Goal: Use online tool/utility: Utilize a website feature to perform a specific function

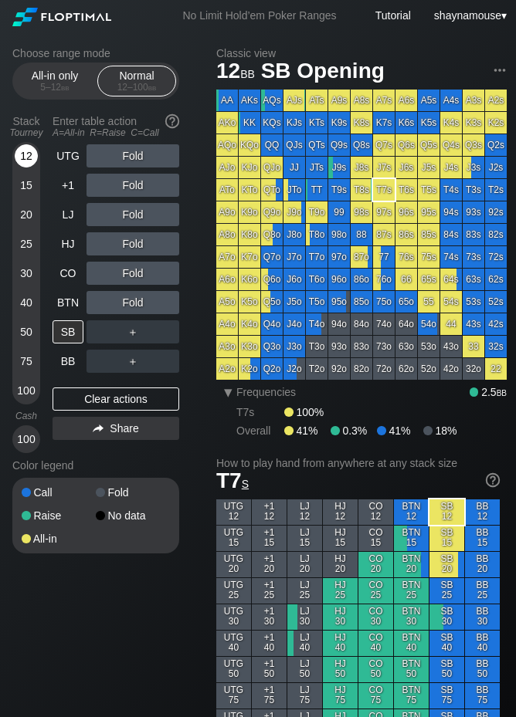
click at [25, 154] on div "12" at bounding box center [26, 155] width 23 height 23
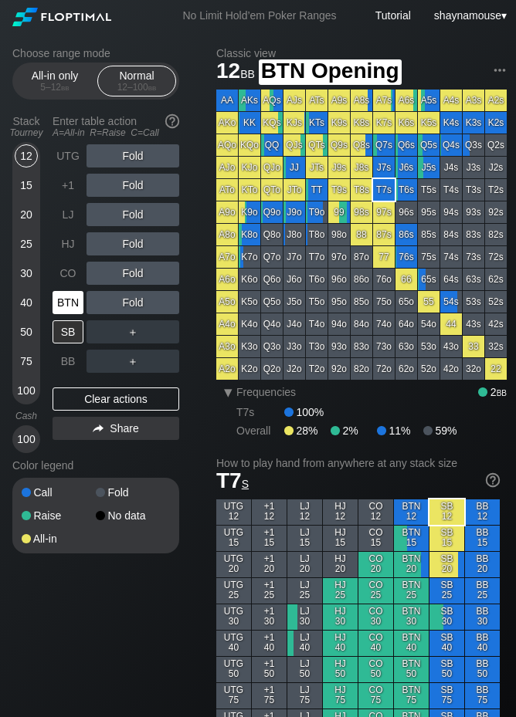
click at [70, 296] on div "BTN" at bounding box center [68, 302] width 31 height 23
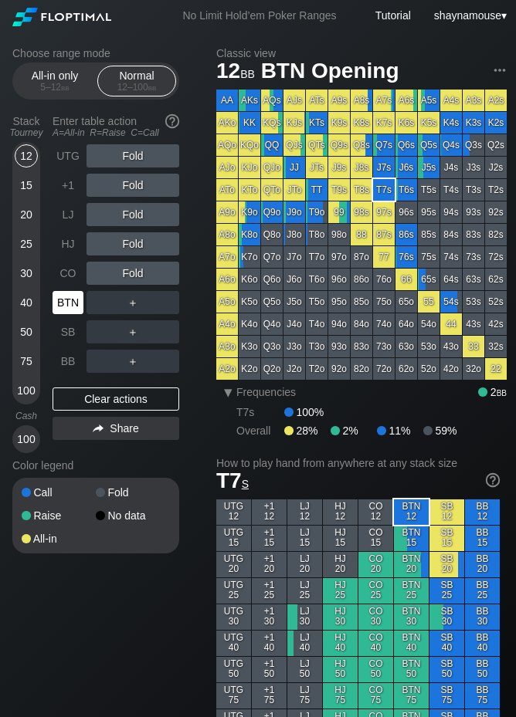
click at [70, 296] on div "BTN" at bounding box center [68, 302] width 31 height 23
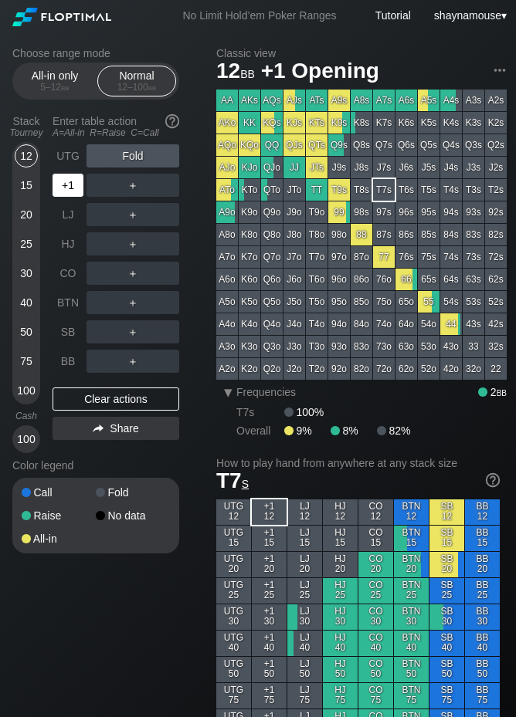
click at [70, 185] on div "+1" at bounding box center [68, 185] width 31 height 23
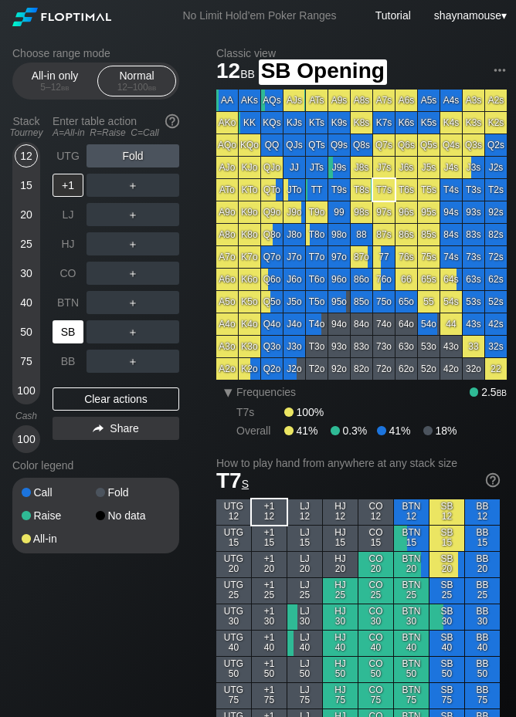
click at [68, 326] on div "SB" at bounding box center [68, 331] width 31 height 23
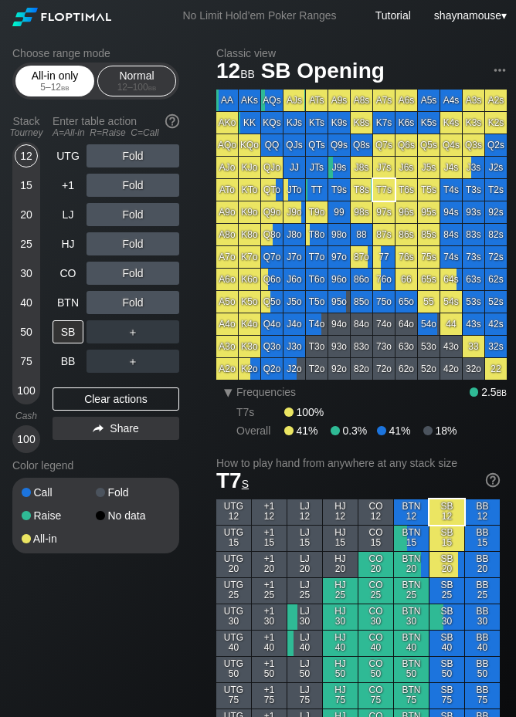
click at [66, 76] on div "All-in only 5 – 12 bb" at bounding box center [54, 80] width 71 height 29
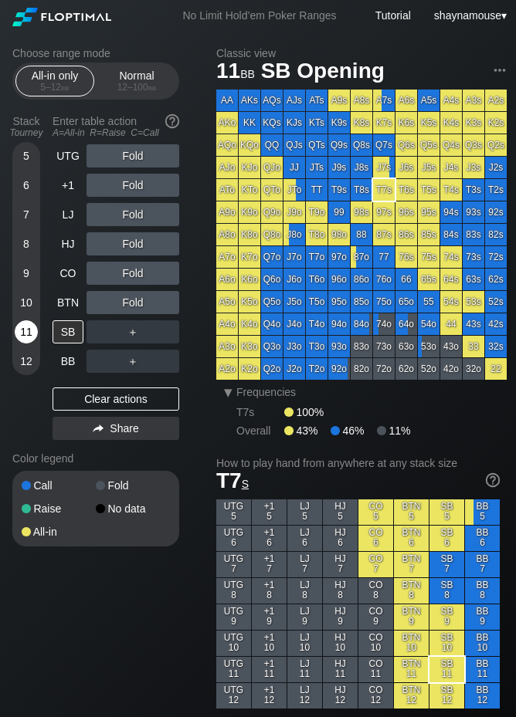
click at [29, 336] on div "11" at bounding box center [26, 331] width 23 height 23
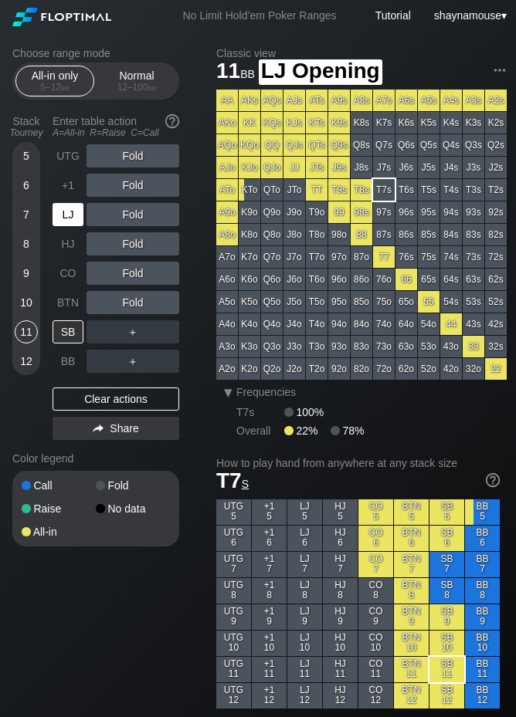
click at [65, 214] on div "LJ" at bounding box center [68, 214] width 31 height 23
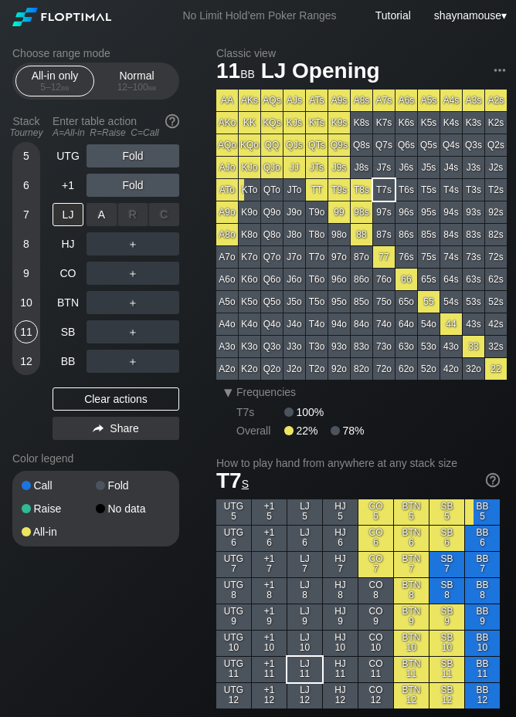
click at [110, 214] on div "A ✕" at bounding box center [101, 214] width 30 height 23
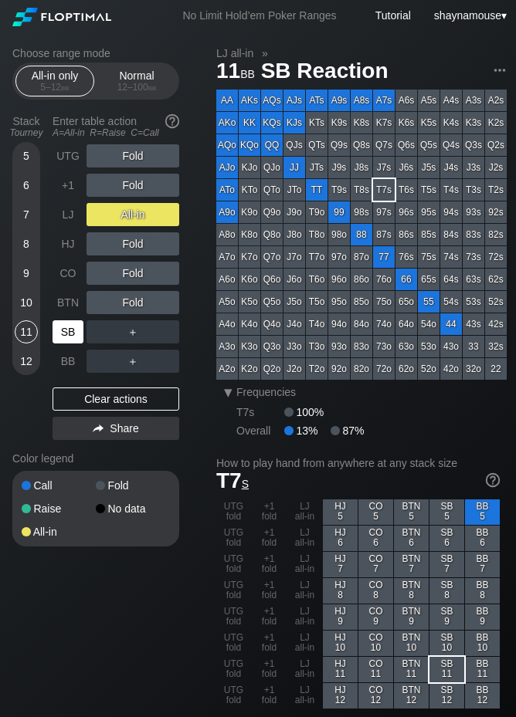
click at [67, 333] on div "SB" at bounding box center [68, 331] width 31 height 23
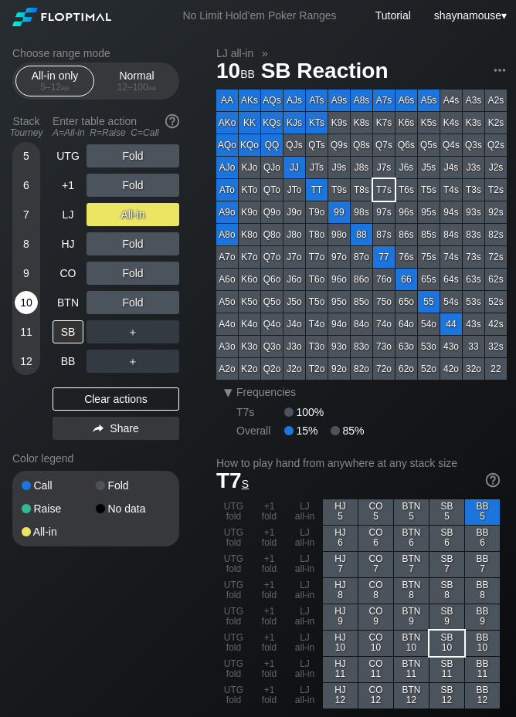
click at [19, 305] on div "10" at bounding box center [26, 302] width 23 height 23
click at [60, 330] on div "SB" at bounding box center [68, 331] width 31 height 23
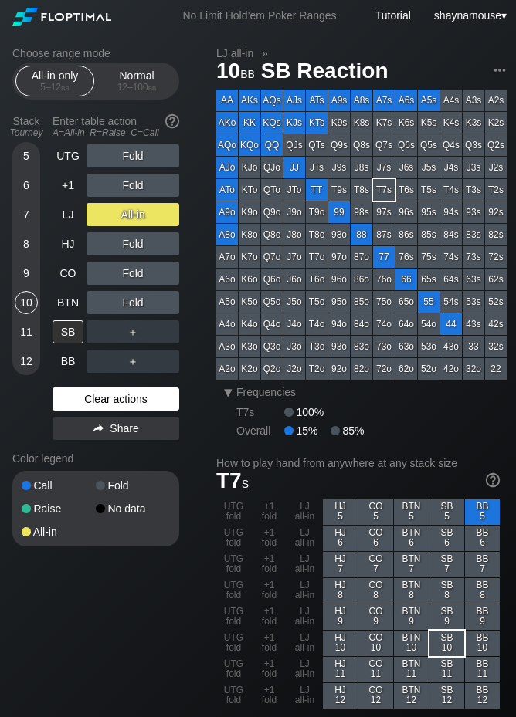
click at [102, 397] on div "Clear actions" at bounding box center [116, 399] width 127 height 23
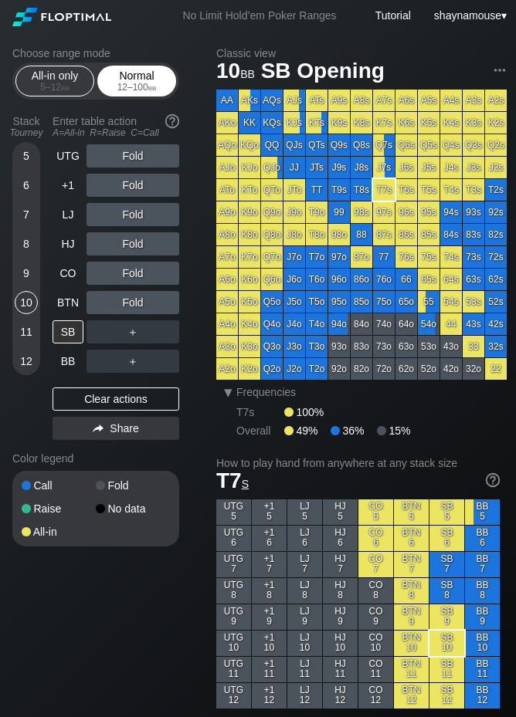
click at [153, 83] on span "bb" at bounding box center [152, 87] width 8 height 11
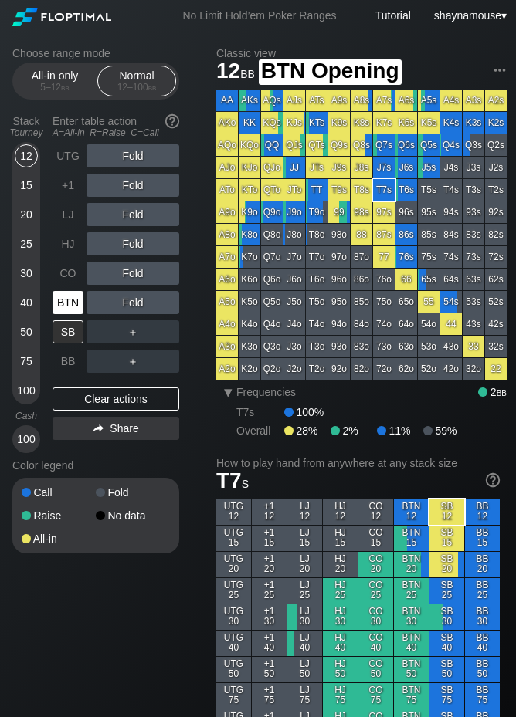
click at [80, 307] on div "BTN" at bounding box center [68, 302] width 31 height 23
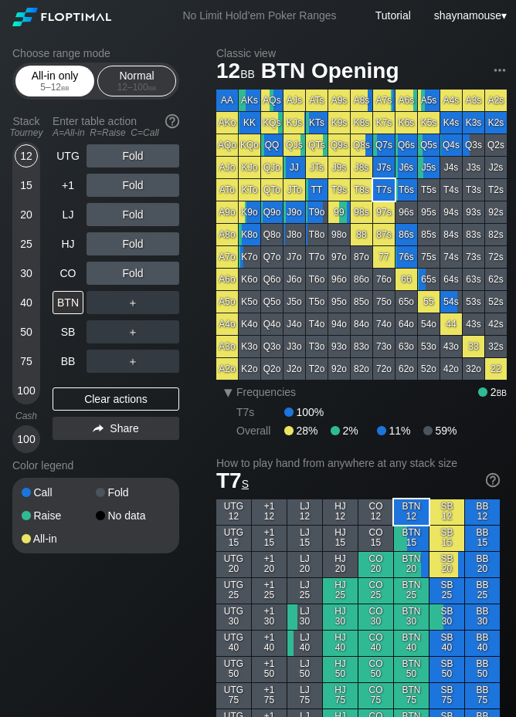
click at [59, 86] on div "5 – 12 bb" at bounding box center [54, 87] width 65 height 11
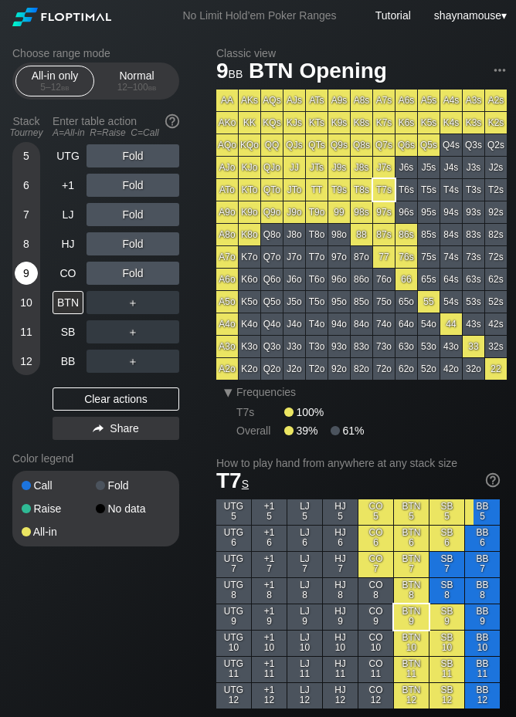
click at [22, 282] on div "9" at bounding box center [26, 273] width 23 height 23
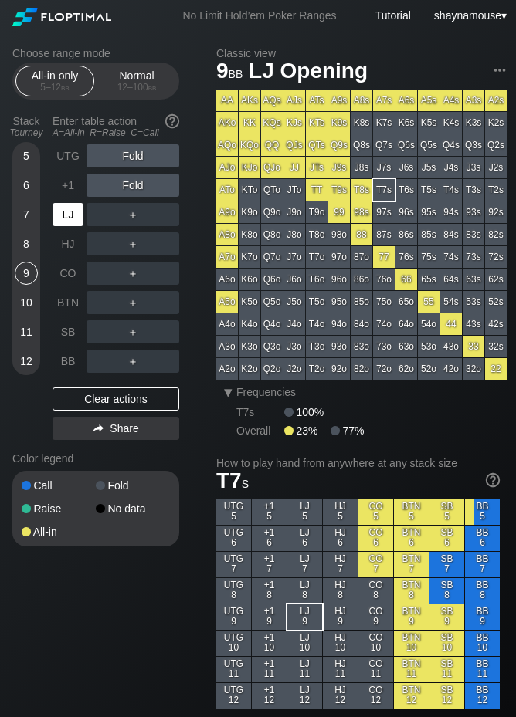
click at [71, 213] on div "LJ" at bounding box center [68, 214] width 31 height 23
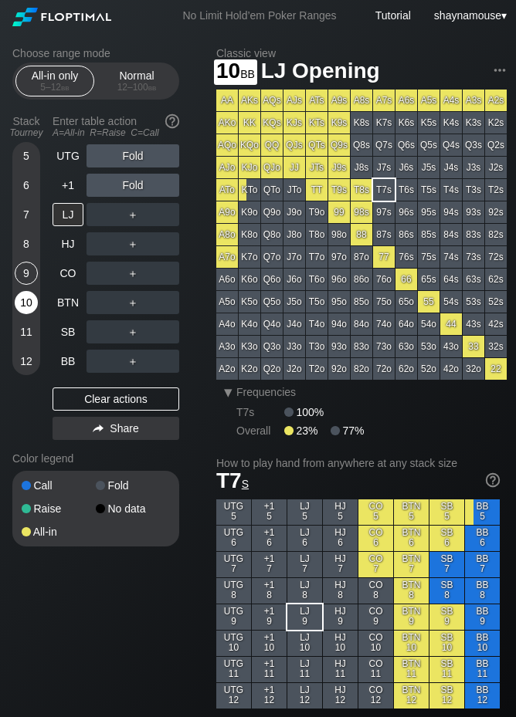
click at [28, 299] on div "10" at bounding box center [26, 302] width 23 height 23
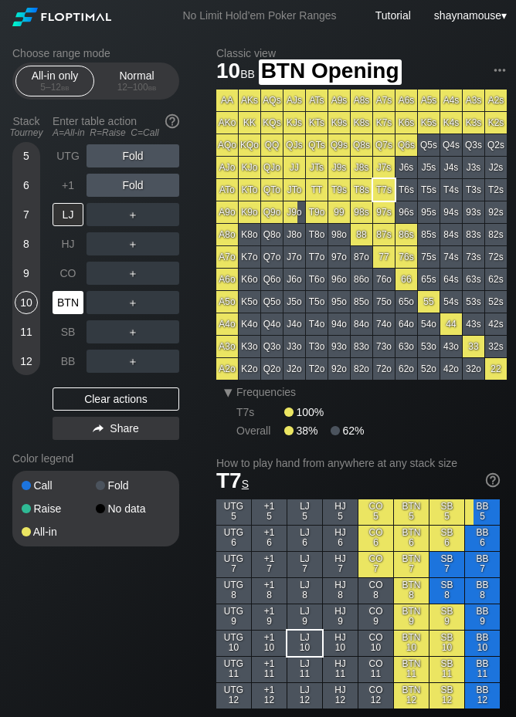
click at [61, 301] on div "BTN" at bounding box center [68, 302] width 31 height 23
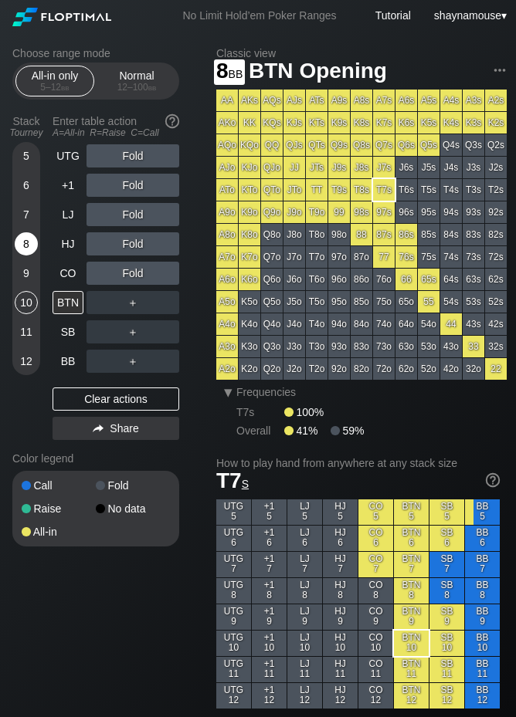
click at [32, 248] on div "8" at bounding box center [26, 243] width 23 height 23
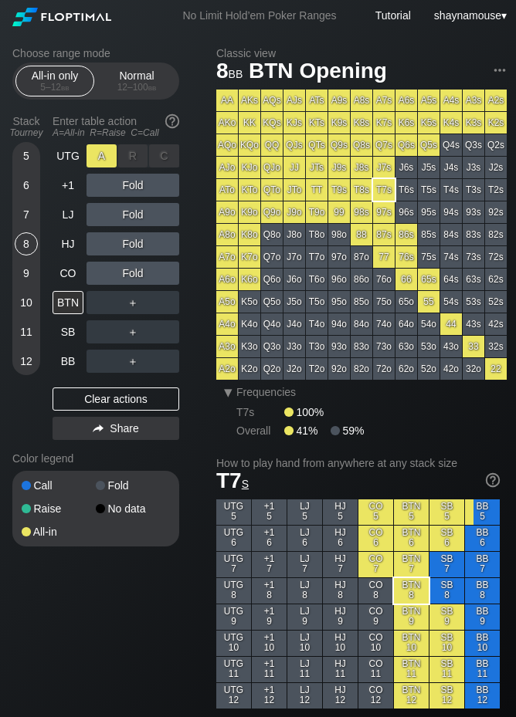
click at [94, 158] on div "A ✕" at bounding box center [101, 155] width 30 height 23
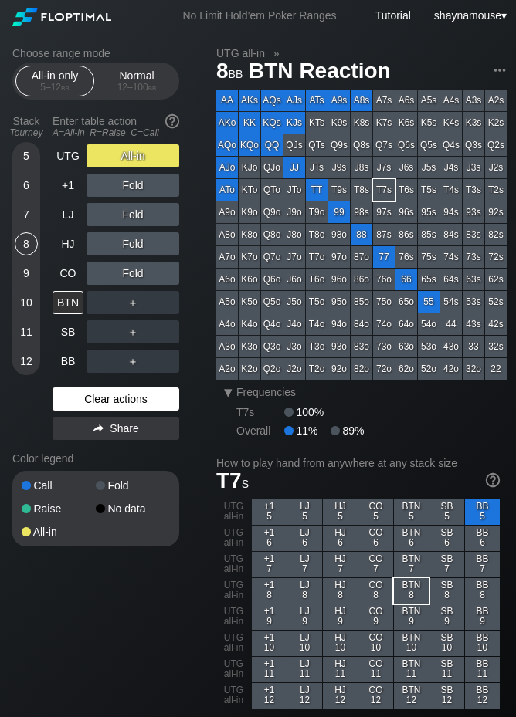
click at [79, 396] on div "Clear actions" at bounding box center [116, 399] width 127 height 23
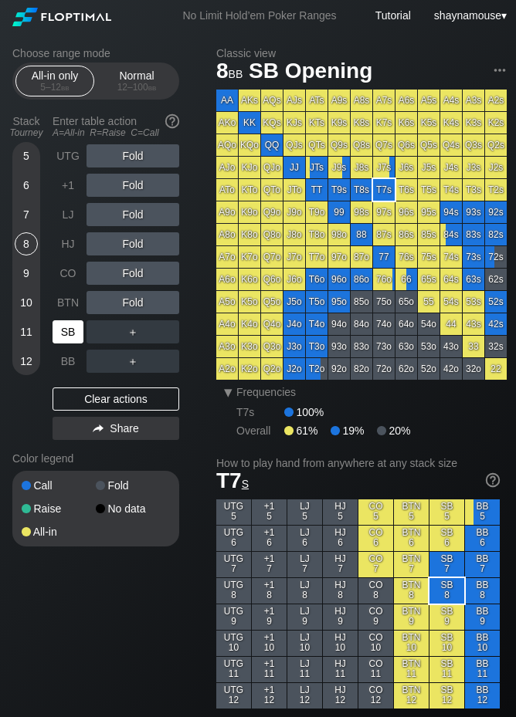
click at [59, 337] on div "SB" at bounding box center [68, 331] width 31 height 23
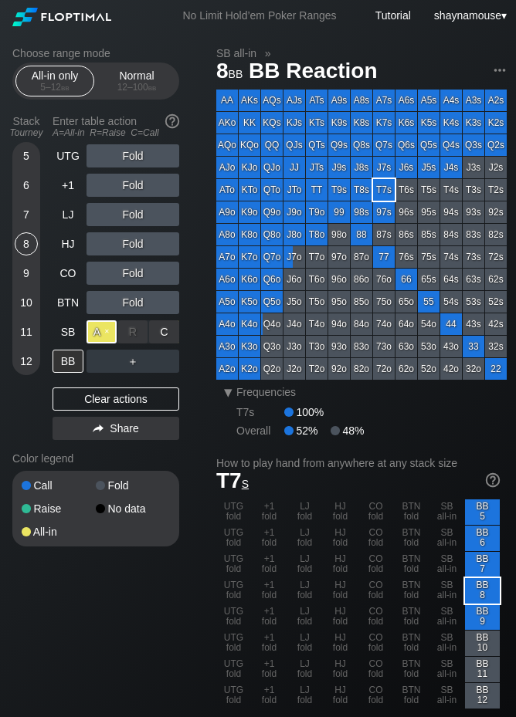
click at [97, 339] on div "A ✕" at bounding box center [101, 331] width 30 height 23
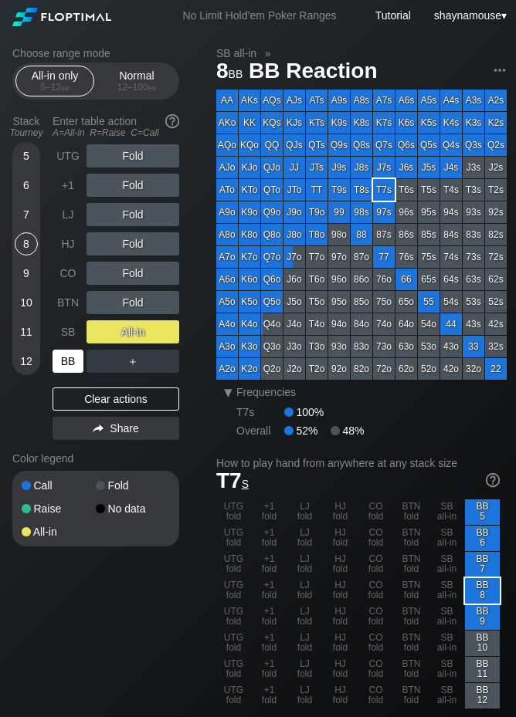
click at [73, 368] on div "BB" at bounding box center [68, 361] width 31 height 23
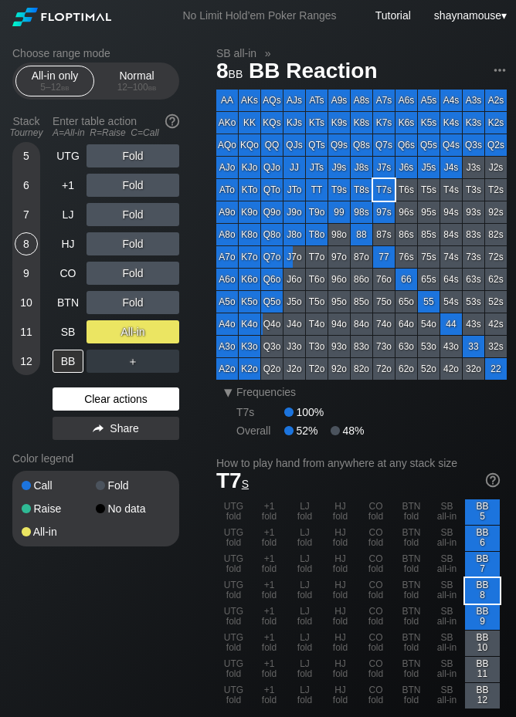
click at [95, 392] on div "Clear actions" at bounding box center [116, 399] width 127 height 23
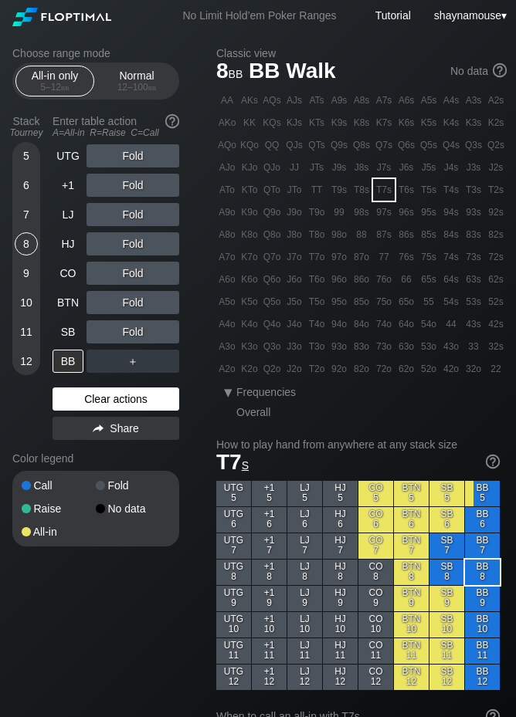
click at [95, 392] on div "Clear actions" at bounding box center [116, 399] width 127 height 23
click at [14, 217] on div "5 6 7 8 9 10 11 12" at bounding box center [26, 258] width 28 height 233
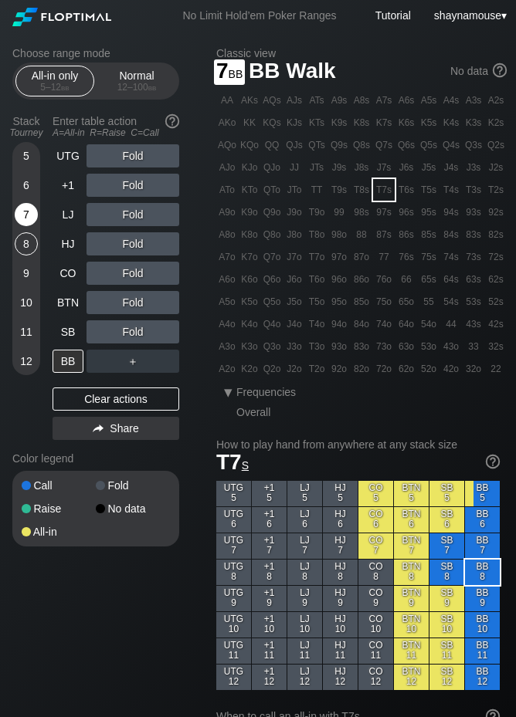
click at [28, 220] on div "7" at bounding box center [26, 214] width 23 height 23
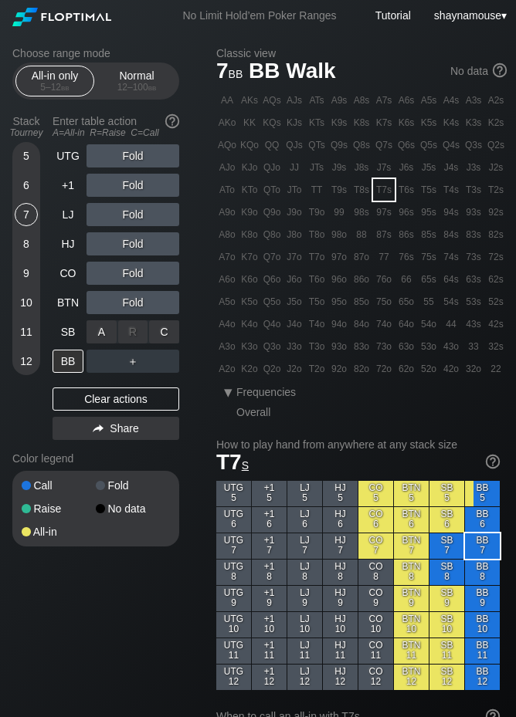
click at [98, 331] on div "A ✕" at bounding box center [101, 331] width 30 height 23
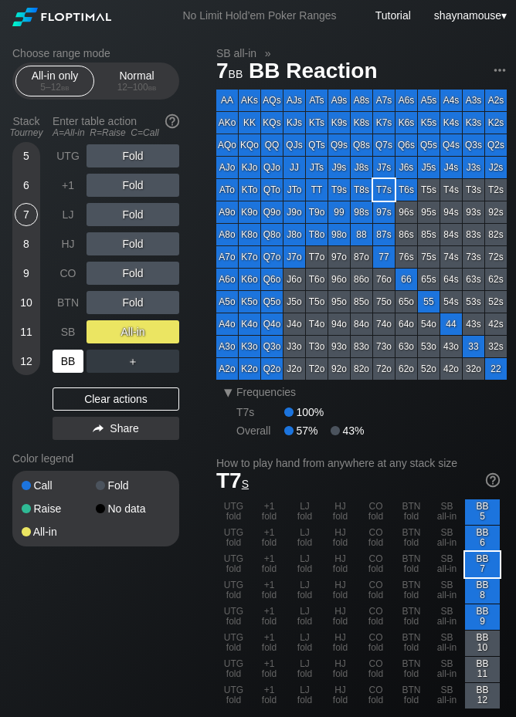
click at [63, 365] on div "BB" at bounding box center [68, 361] width 31 height 23
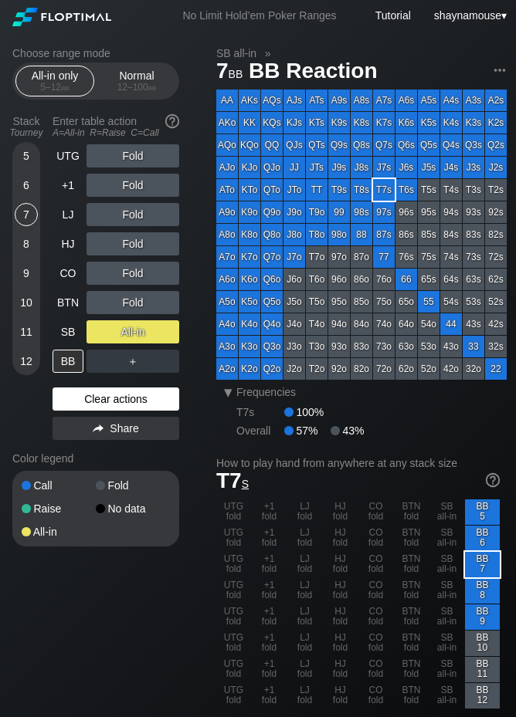
click at [137, 397] on div "Clear actions" at bounding box center [116, 399] width 127 height 23
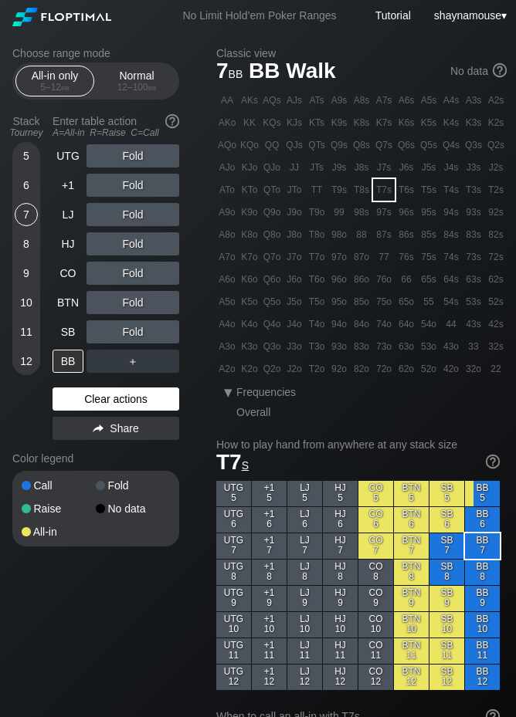
click at [137, 397] on div "Clear actions" at bounding box center [116, 399] width 127 height 23
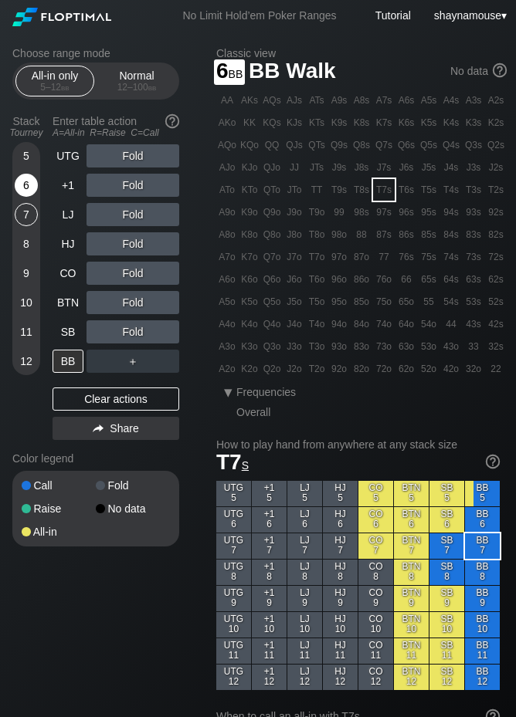
click at [22, 180] on div "6" at bounding box center [26, 185] width 23 height 23
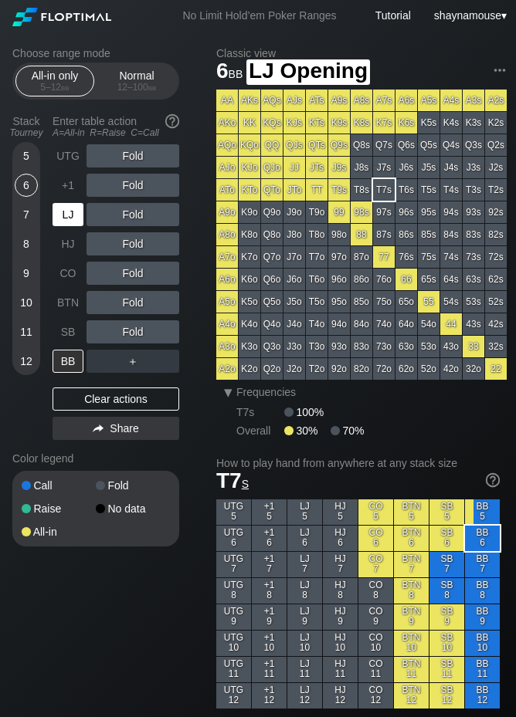
click at [63, 219] on div "LJ" at bounding box center [68, 214] width 31 height 23
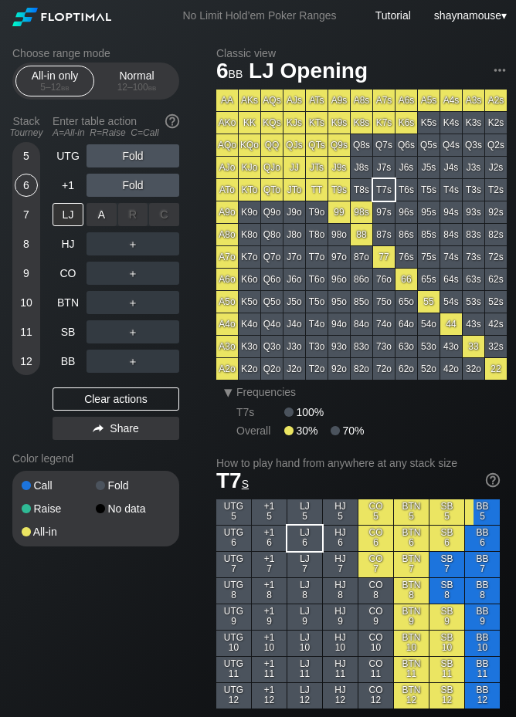
click at [98, 218] on div "A ✕" at bounding box center [101, 214] width 30 height 23
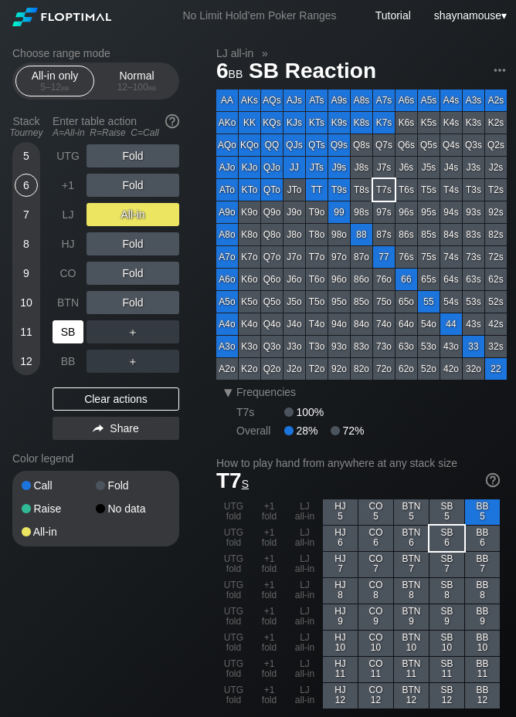
click at [66, 334] on div "SB" at bounding box center [68, 331] width 31 height 23
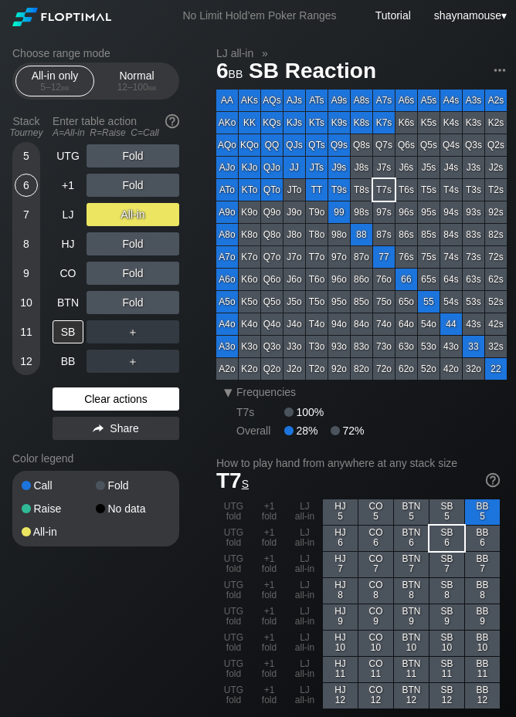
click at [114, 409] on div "Clear actions" at bounding box center [116, 399] width 127 height 23
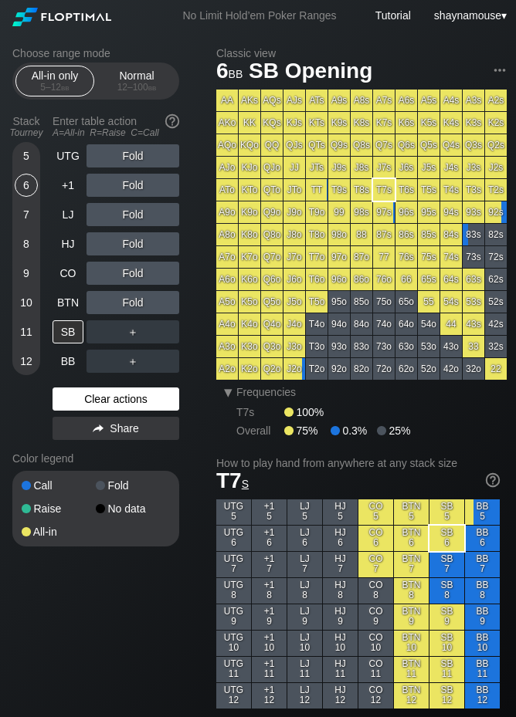
click at [114, 409] on div "Clear actions" at bounding box center [116, 399] width 127 height 23
